Goal: Check status: Check status

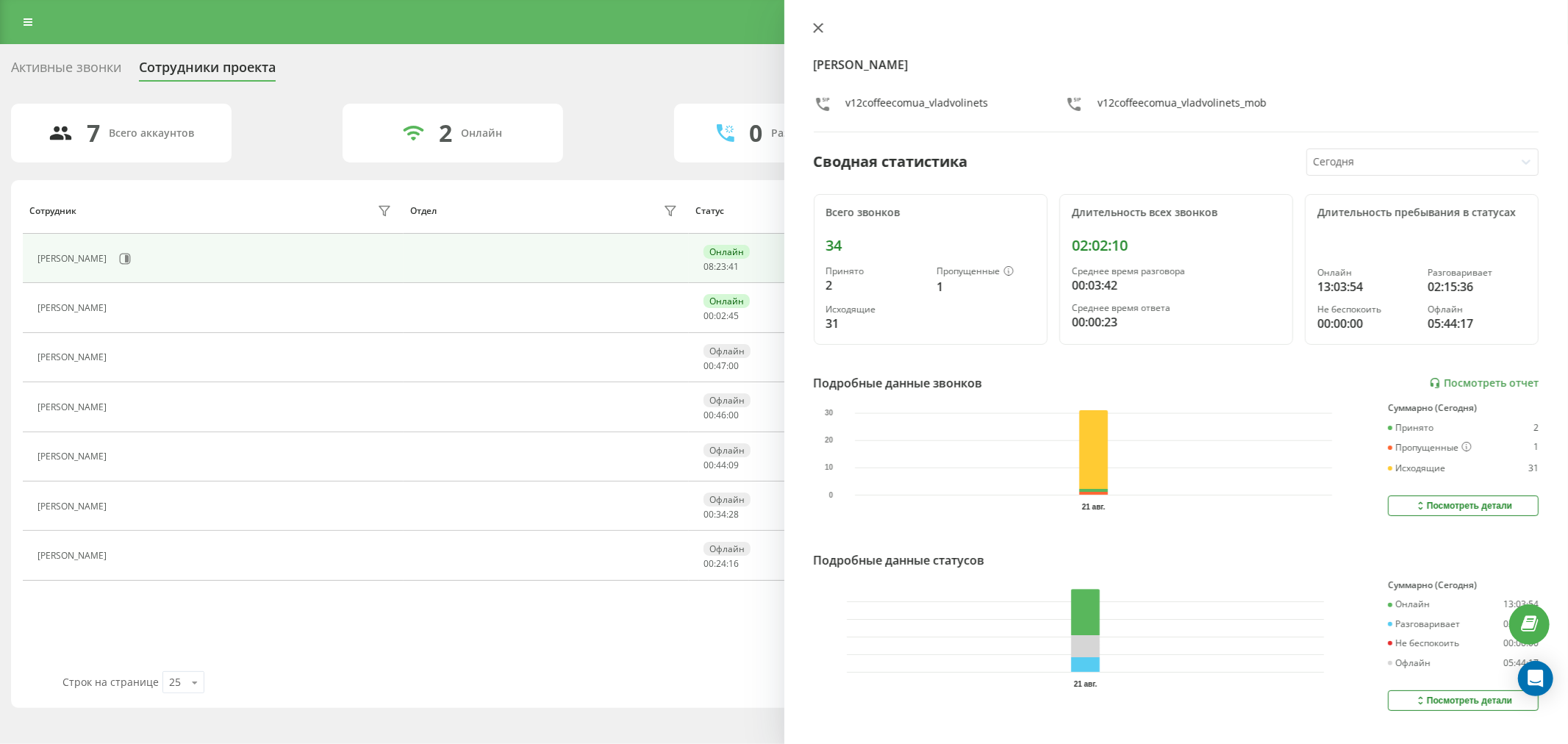
click at [818, 33] on button at bounding box center [818, 29] width 19 height 14
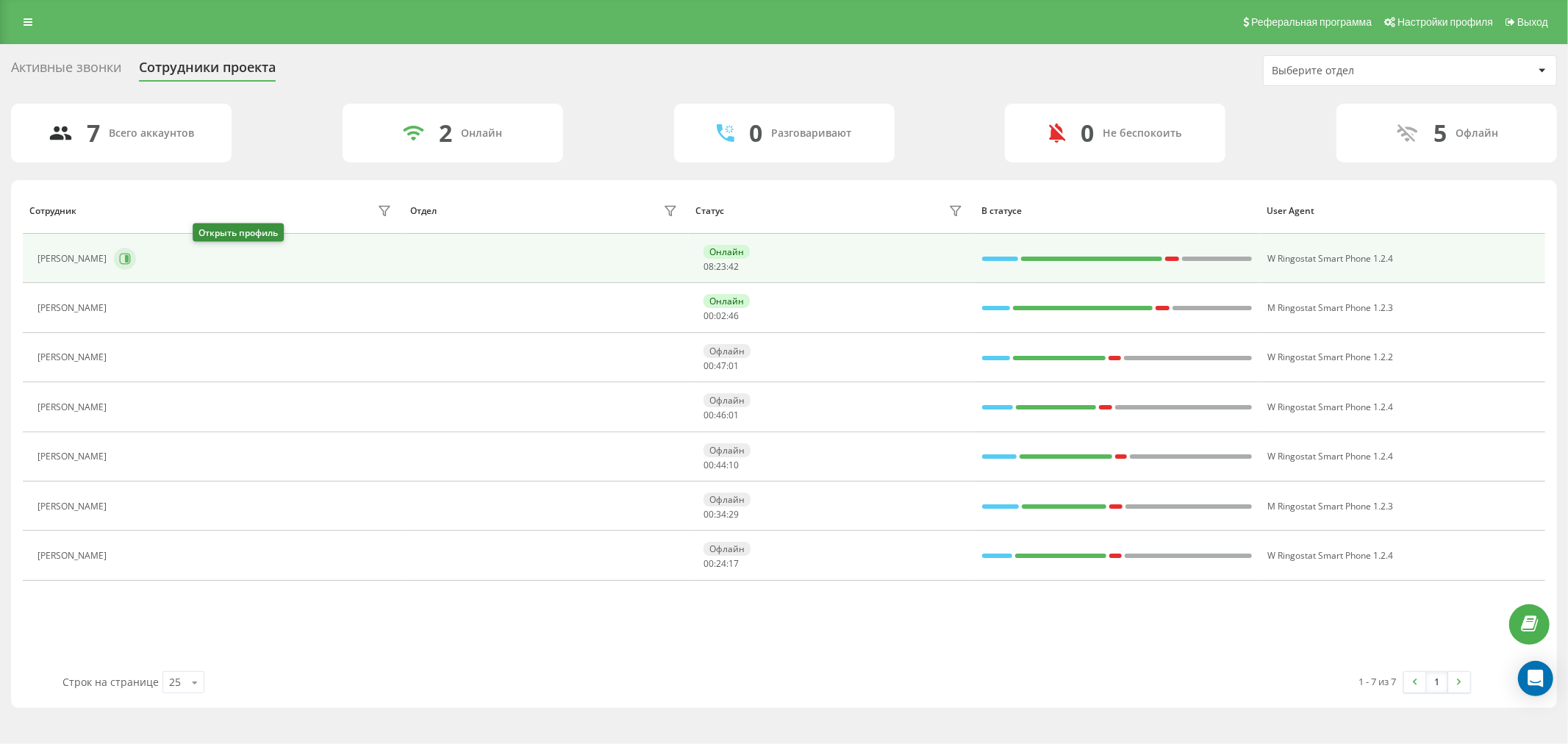
click at [131, 253] on icon at bounding box center [125, 258] width 11 height 11
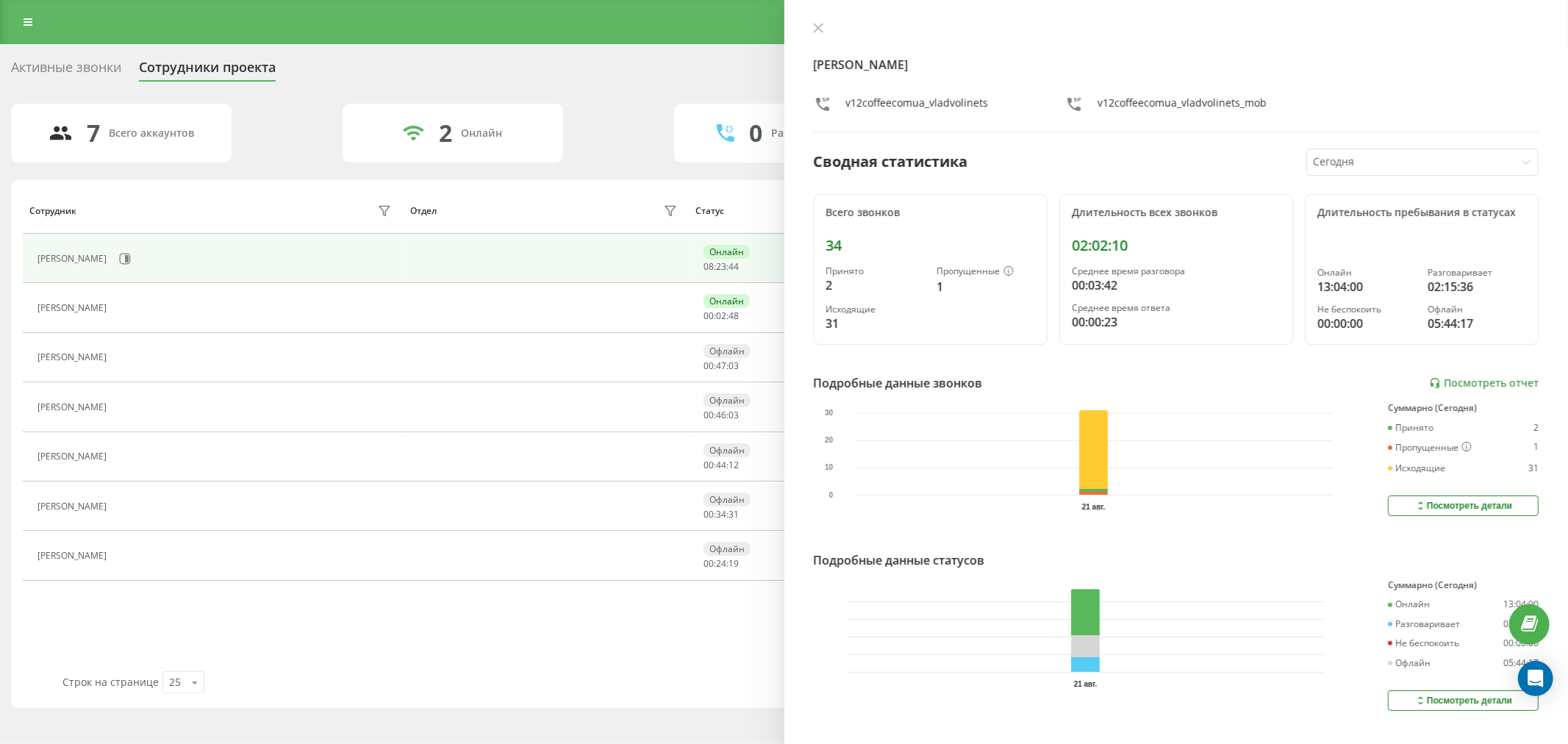
click at [812, 20] on div "[PERSON_NAME] v12coffeecomua_vladvolinets v12coffeecomua_vladvolinets_mob Сводн…" at bounding box center [1177, 372] width 784 height 744
click at [812, 30] on button at bounding box center [818, 29] width 19 height 14
